Goal: Find specific page/section: Find specific page/section

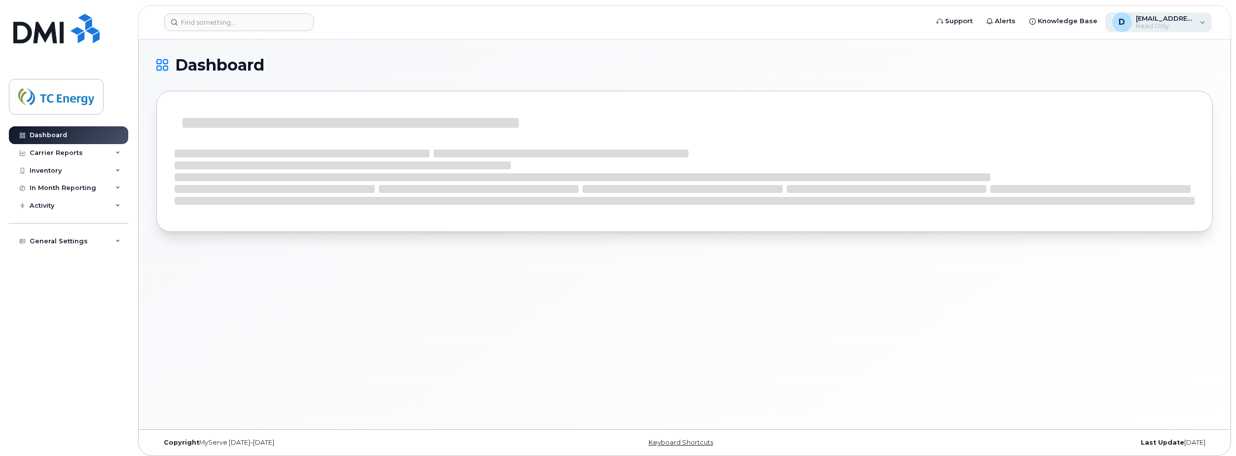
click at [1043, 22] on span "Read Only" at bounding box center [1165, 26] width 59 height 8
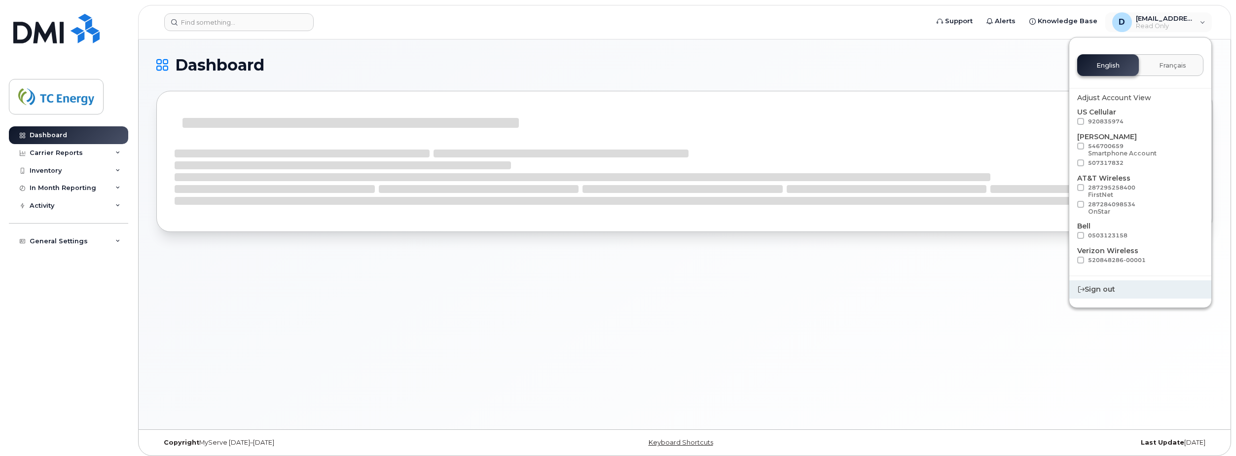
click at [1043, 288] on div "Sign out" at bounding box center [1141, 289] width 142 height 18
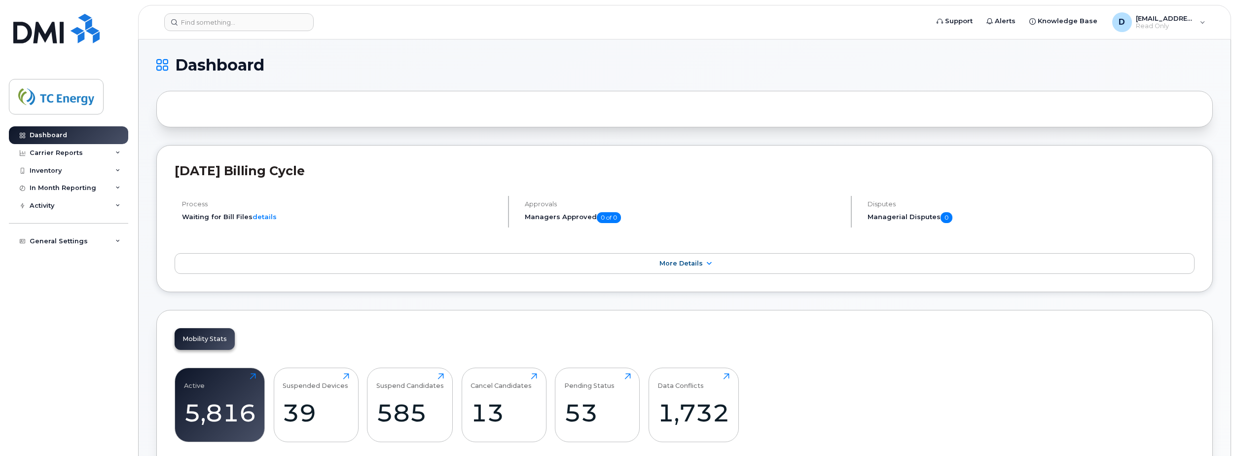
drag, startPoint x: 800, startPoint y: 62, endPoint x: 876, endPoint y: 77, distance: 77.5
click at [800, 62] on h1 "Dashboard" at bounding box center [682, 65] width 1052 height 16
click at [1155, 22] on span "Read Only" at bounding box center [1165, 26] width 59 height 8
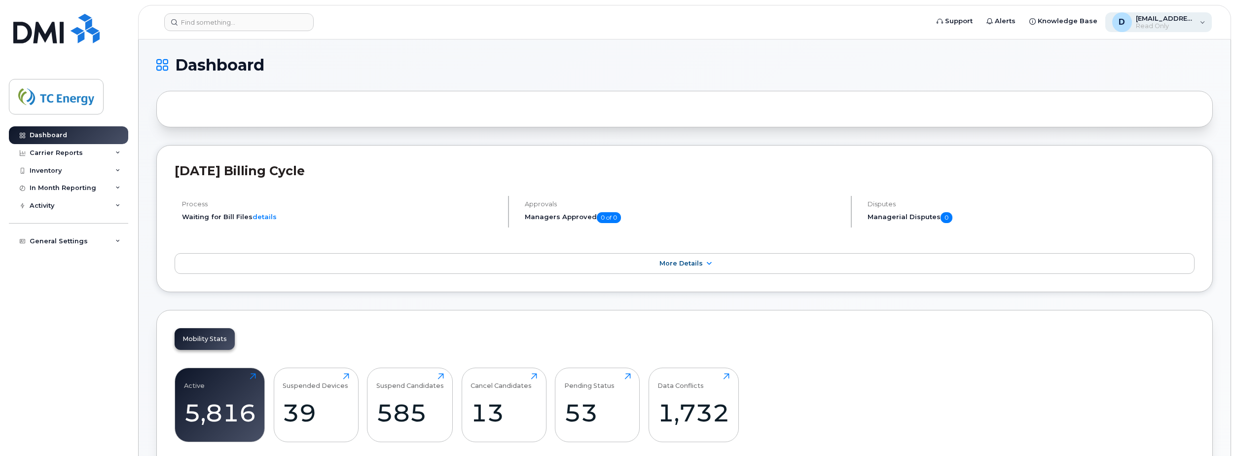
click at [1165, 17] on span "[EMAIL_ADDRESS][DOMAIN_NAME]" at bounding box center [1165, 18] width 59 height 8
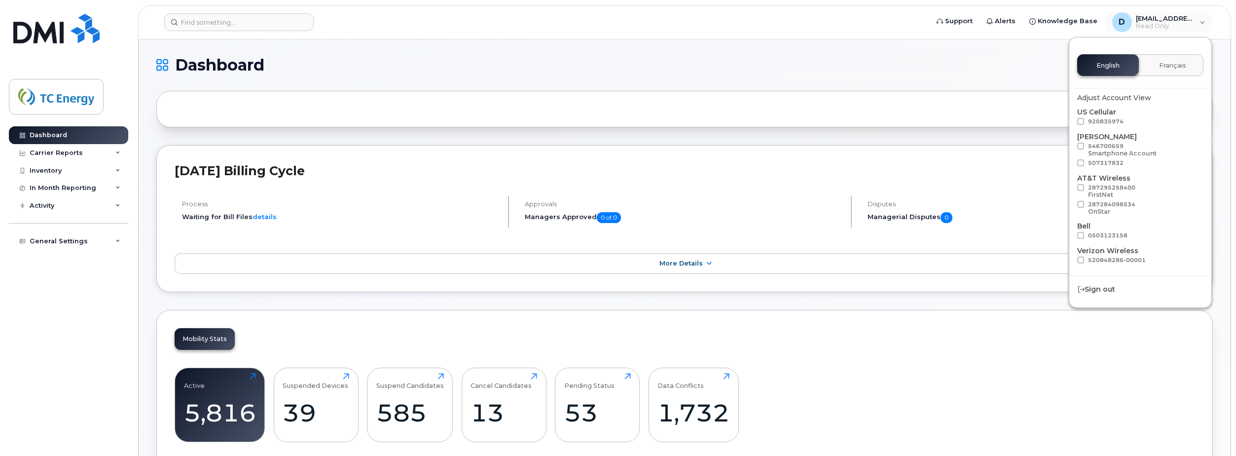
click at [872, 60] on h1 "Dashboard" at bounding box center [682, 65] width 1052 height 16
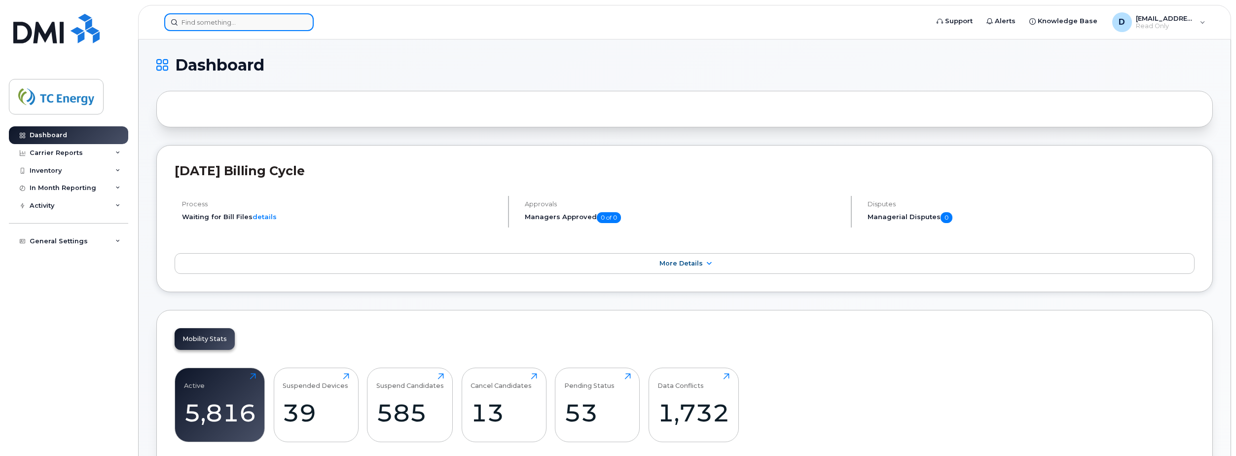
click at [224, 21] on input at bounding box center [238, 22] width 149 height 18
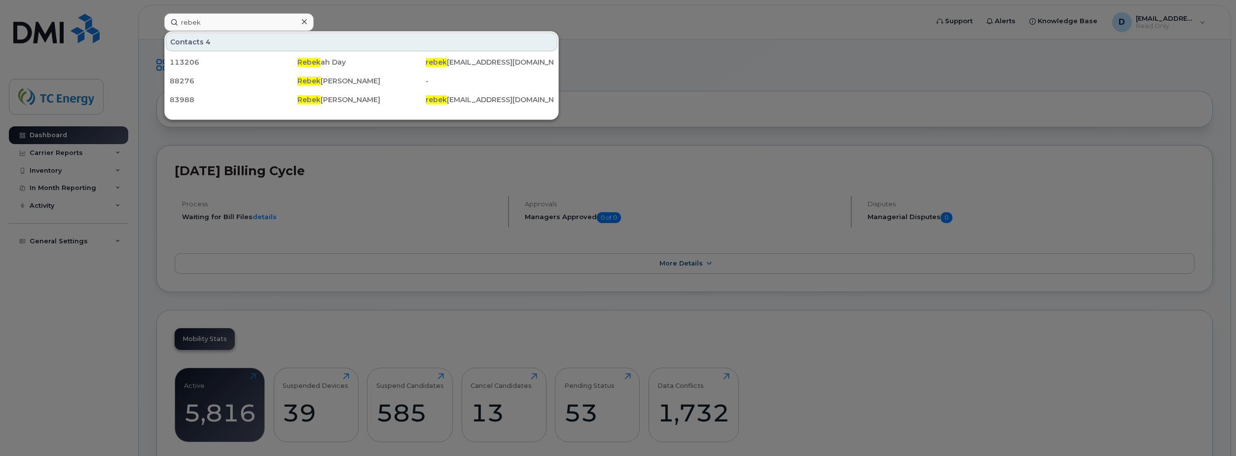
drag, startPoint x: 308, startPoint y: 63, endPoint x: 416, endPoint y: 162, distance: 147.0
click at [308, 63] on span "Rebek" at bounding box center [309, 62] width 23 height 9
drag, startPoint x: 224, startPoint y: 23, endPoint x: 111, endPoint y: 24, distance: 114.0
click at [156, 24] on div "rebek Contacts 4 113206 [PERSON_NAME] Day [PERSON_NAME] [EMAIL_ADDRESS][DOMAIN_…" at bounding box center [543, 22] width 774 height 18
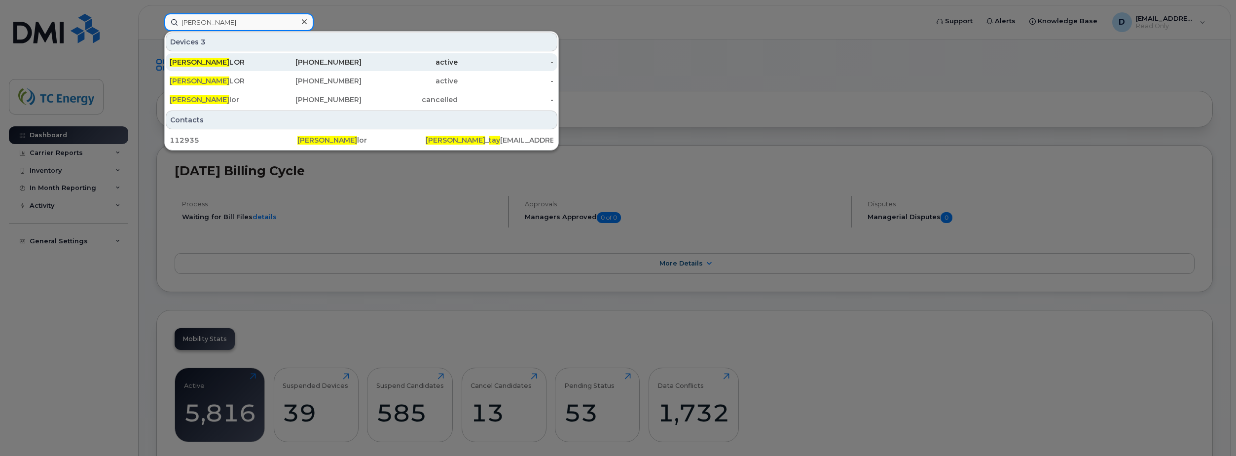
type input "[PERSON_NAME]"
click at [260, 65] on div "[PERSON_NAME] [PERSON_NAME]" at bounding box center [218, 62] width 96 height 10
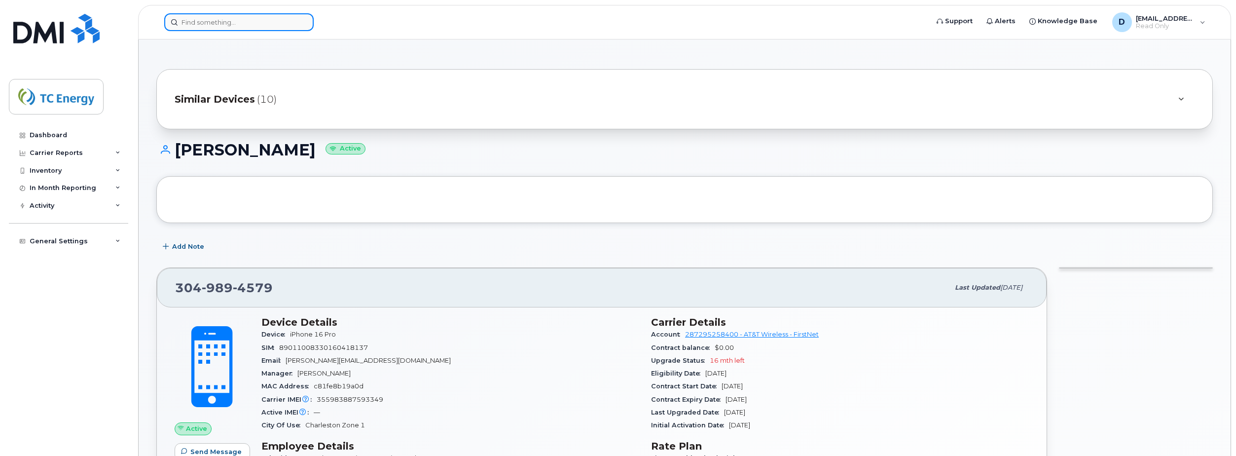
click at [245, 26] on input at bounding box center [238, 22] width 149 height 18
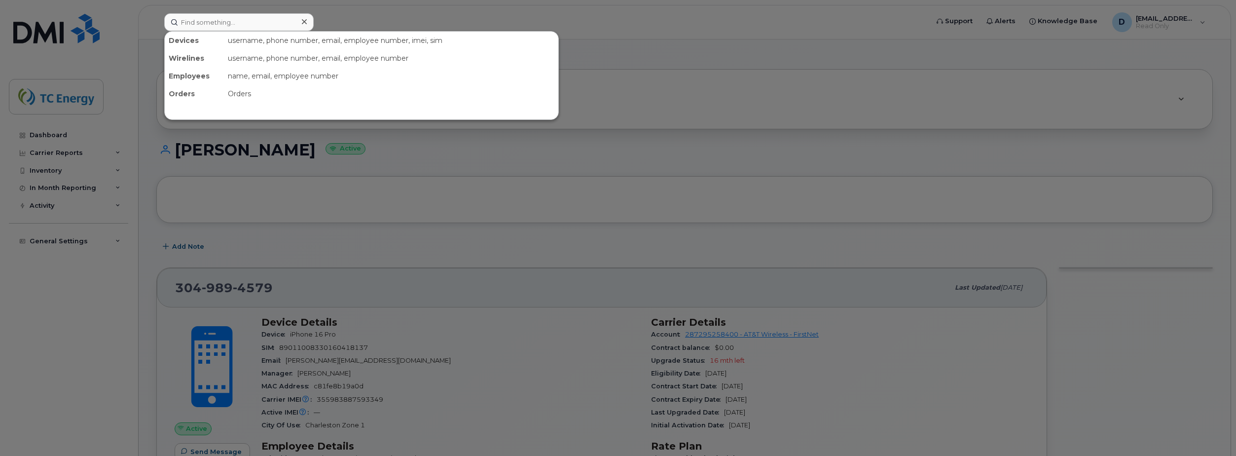
click at [805, 103] on div at bounding box center [618, 228] width 1236 height 456
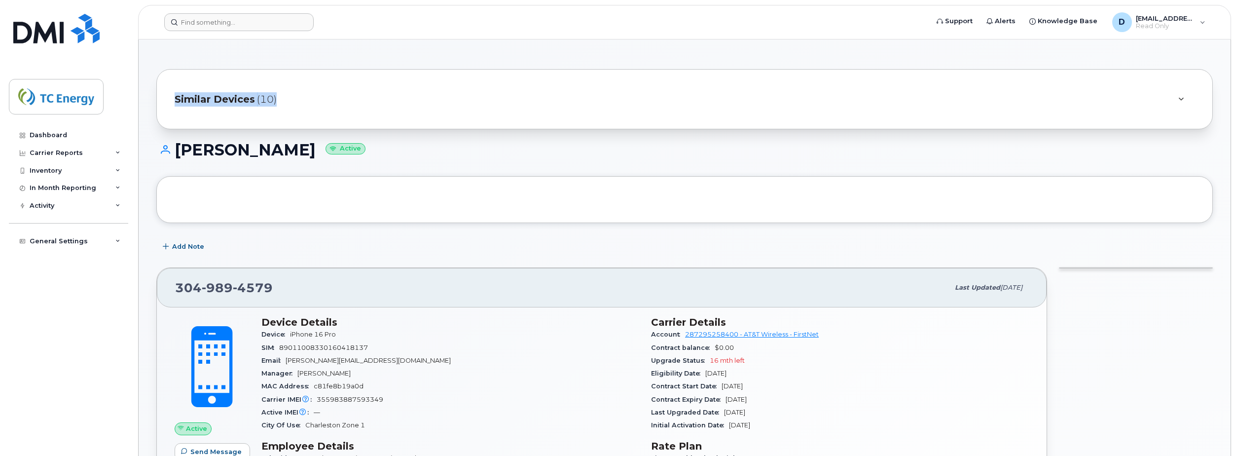
drag, startPoint x: 298, startPoint y: 98, endPoint x: 175, endPoint y: 103, distance: 123.5
click at [175, 103] on div "Similar Devices (10)" at bounding box center [671, 99] width 993 height 24
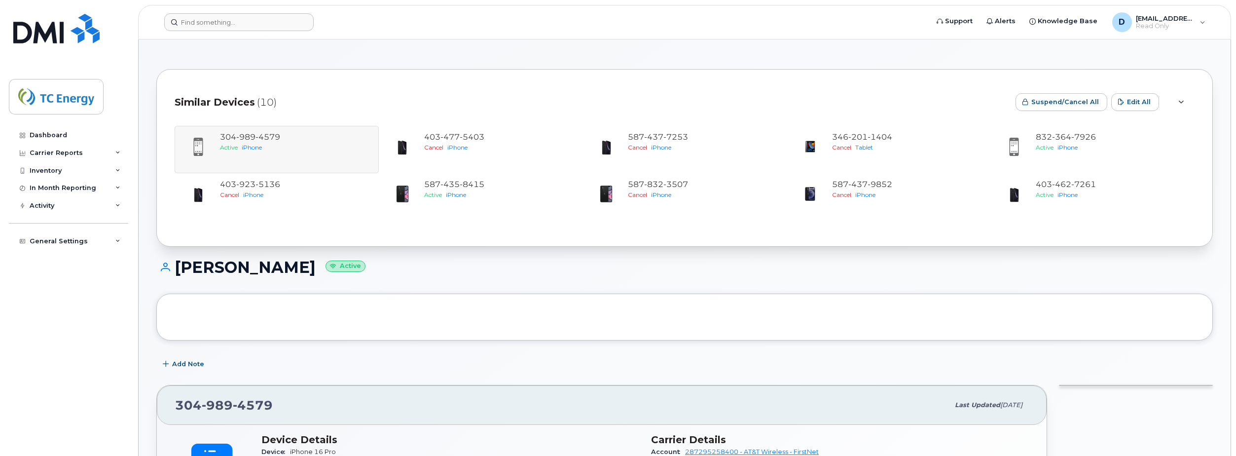
click at [548, 277] on div "CHRIS TAYLOR Active" at bounding box center [684, 276] width 1057 height 35
